Goal: Task Accomplishment & Management: Use online tool/utility

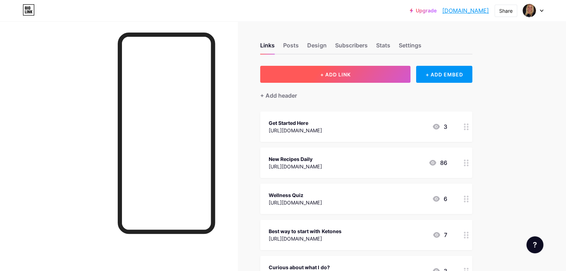
click at [333, 80] on button "+ ADD LINK" at bounding box center [335, 74] width 150 height 17
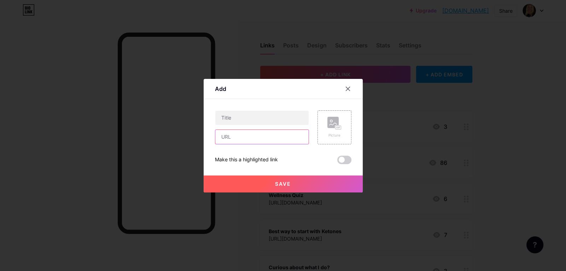
click at [287, 131] on input "text" at bounding box center [261, 137] width 93 height 14
paste input "[URL][DOMAIN_NAME]"
type input "[URL][DOMAIN_NAME]"
click at [280, 119] on input "text" at bounding box center [261, 118] width 93 height 14
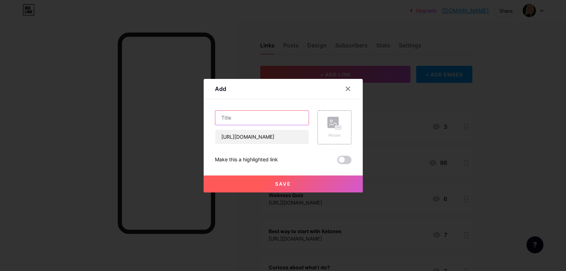
scroll to position [0, 0]
type input "Free Sample of Ketones"
click at [293, 181] on button "Save" at bounding box center [283, 183] width 159 height 17
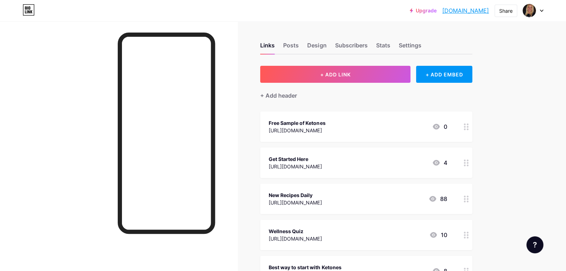
click at [368, 157] on div "Get Started Here [URL][DOMAIN_NAME] 4" at bounding box center [358, 162] width 178 height 16
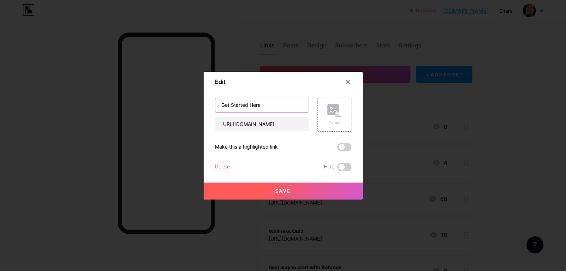
drag, startPoint x: 273, startPoint y: 109, endPoint x: 220, endPoint y: 103, distance: 53.3
click at [220, 103] on input "Get Started Here" at bounding box center [261, 105] width 93 height 14
type input "S"
type input "Online Business"
click at [290, 189] on span "Save" at bounding box center [283, 191] width 16 height 6
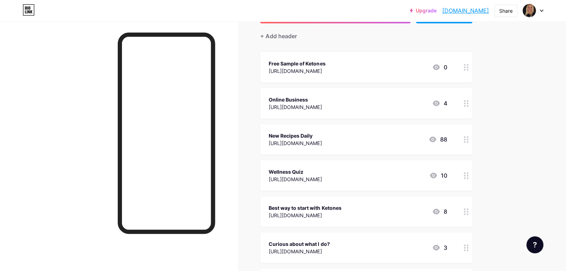
scroll to position [60, 0]
